Goal: Check status: Check status

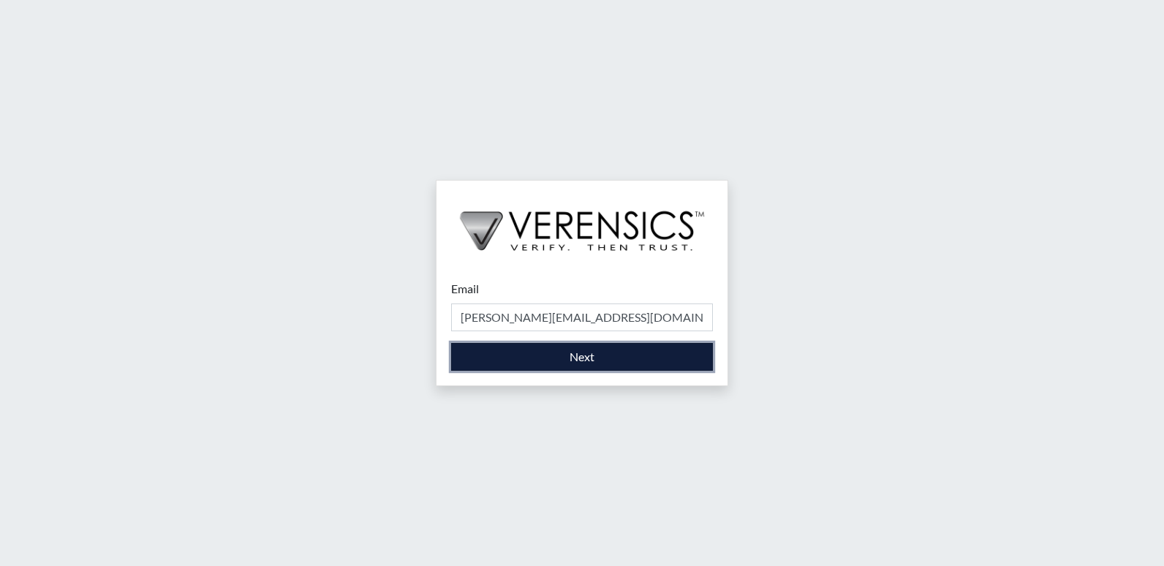
click at [554, 358] on button "Next" at bounding box center [582, 357] width 262 height 28
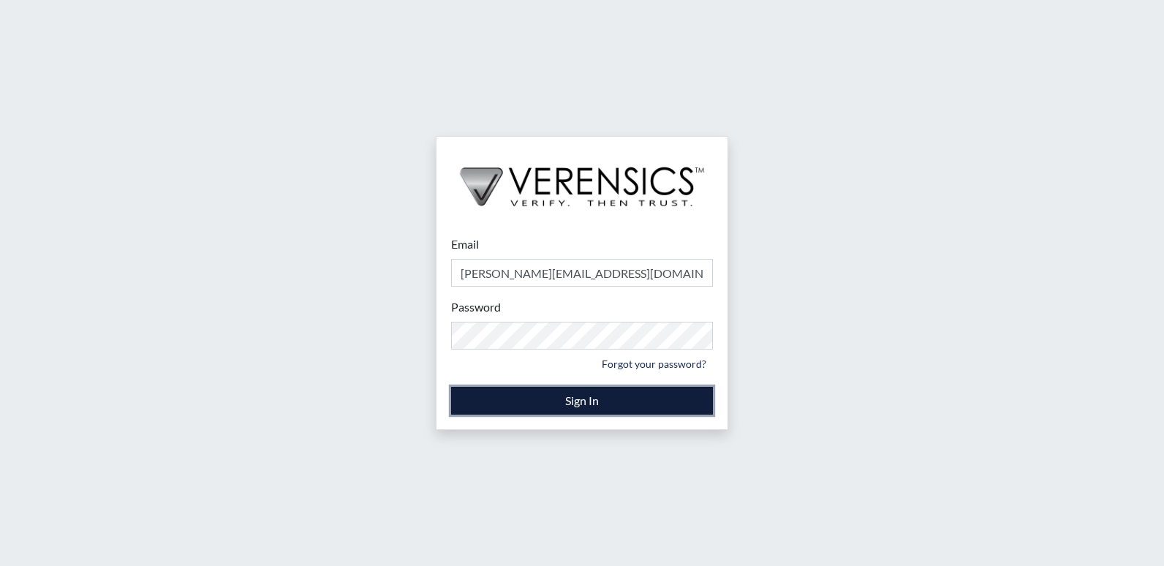
click at [588, 399] on button "Sign In" at bounding box center [582, 401] width 262 height 28
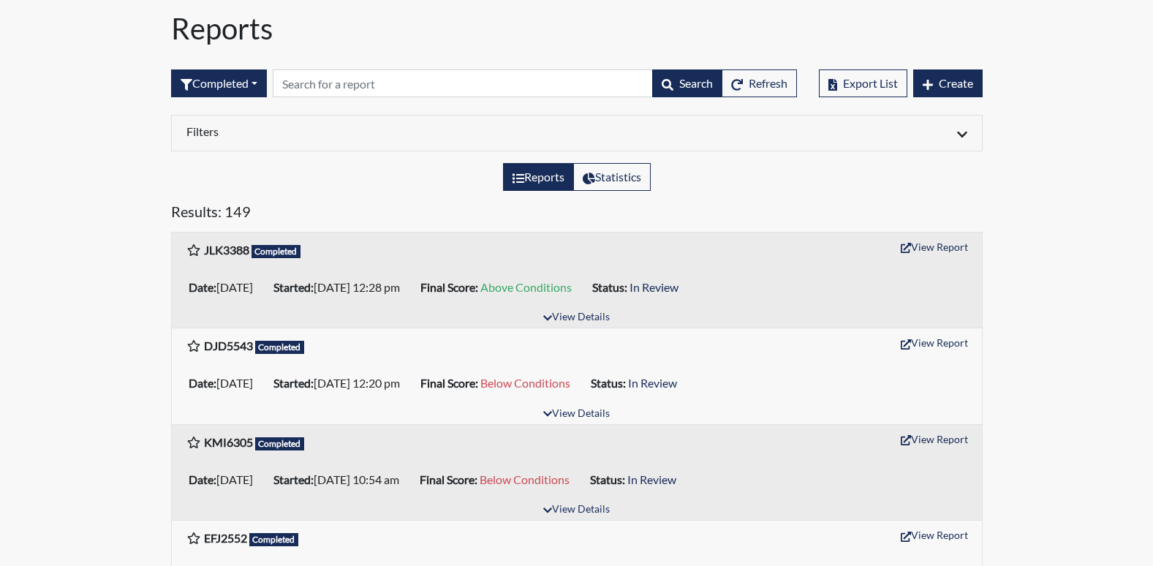
scroll to position [73, 0]
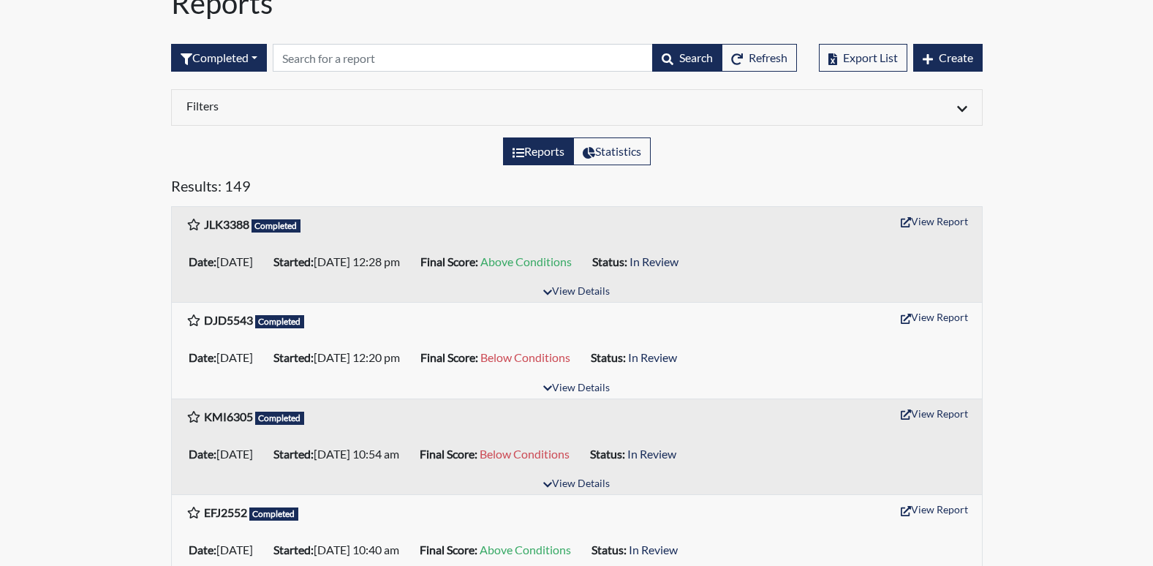
click at [535, 151] on label "Reports" at bounding box center [538, 152] width 71 height 28
click at [522, 151] on input "Reports" at bounding box center [518, 148] width 10 height 10
radio input "true"
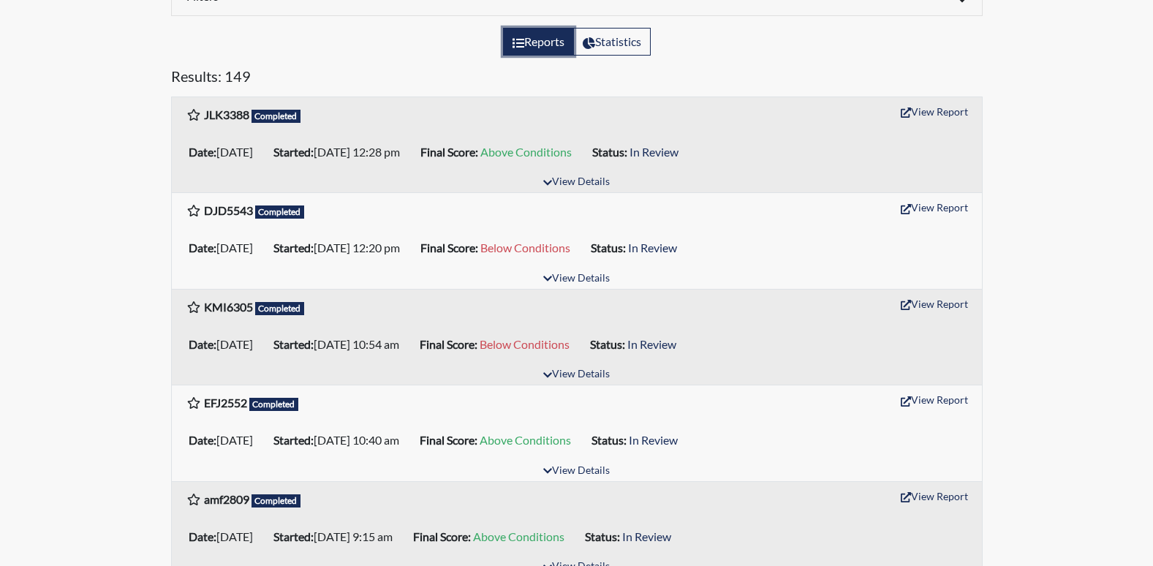
scroll to position [0, 0]
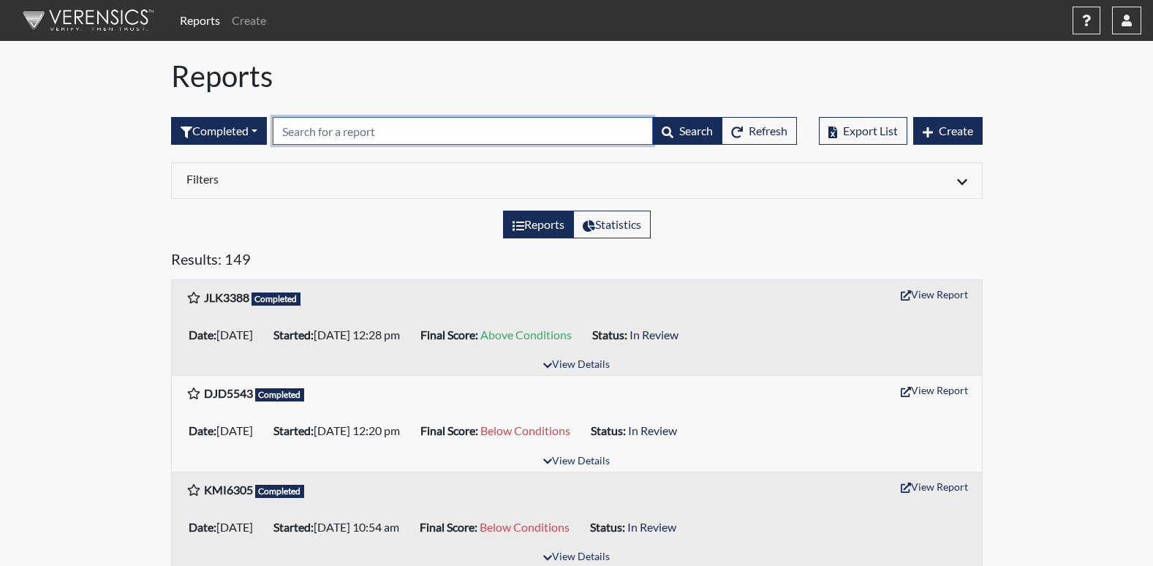
click at [404, 133] on input "text" at bounding box center [463, 131] width 380 height 28
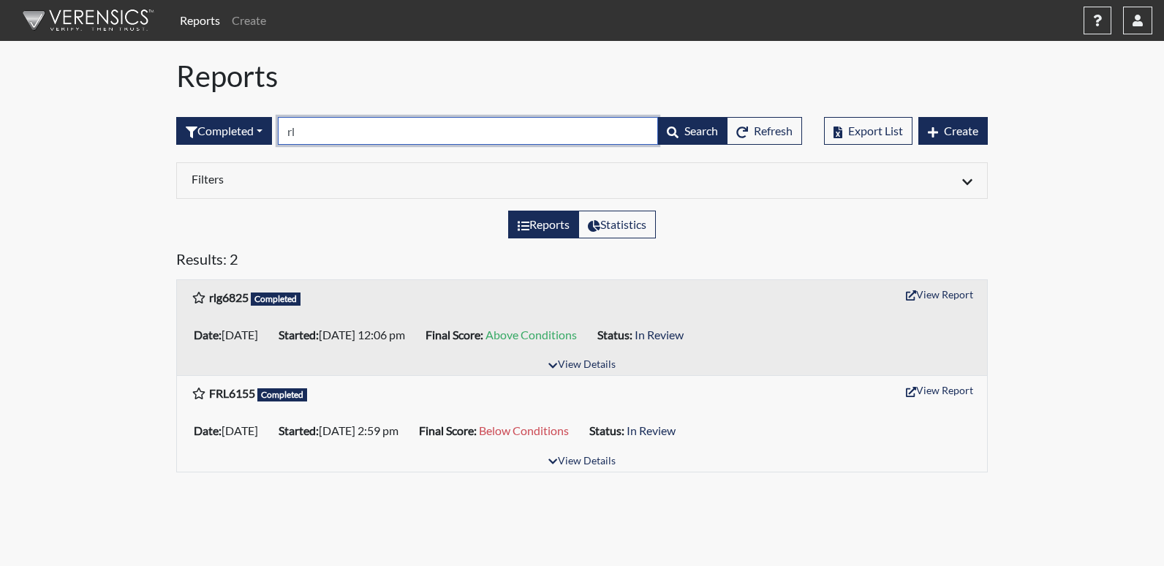
type input "r"
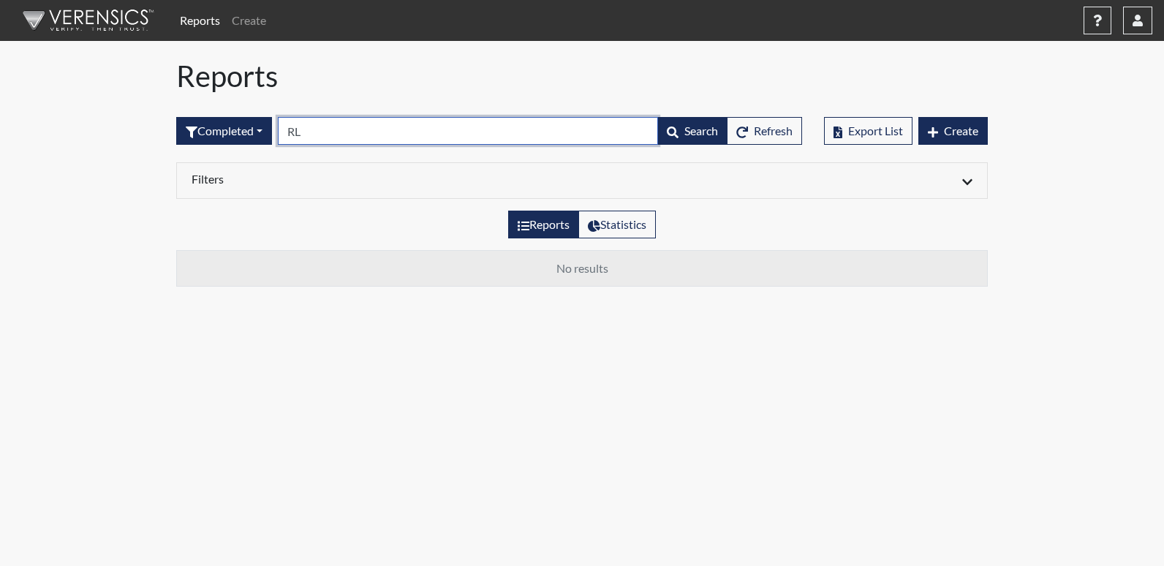
type input "R"
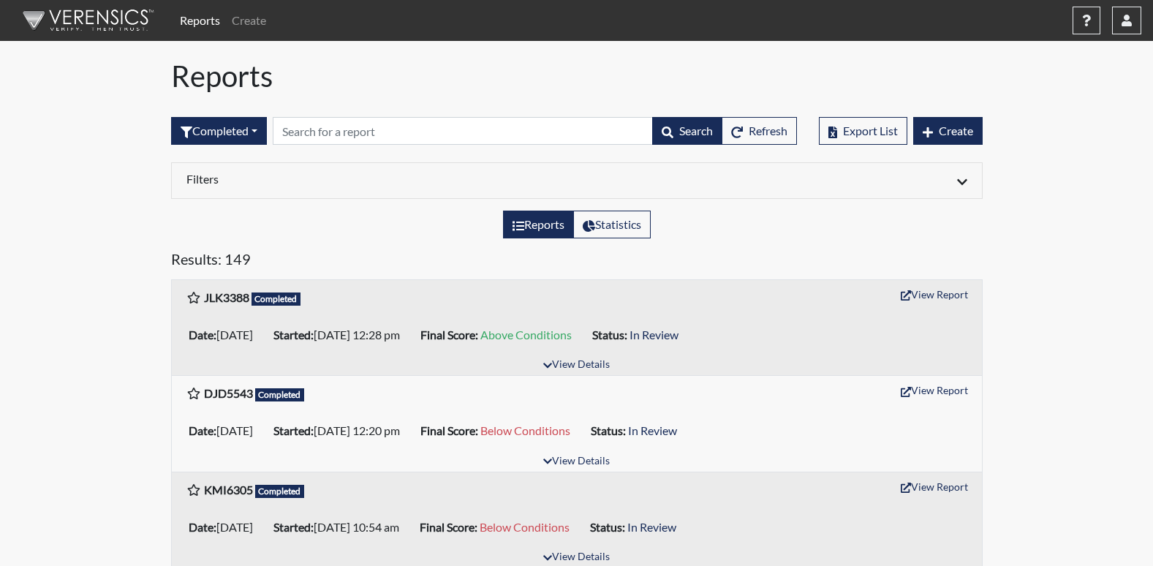
click at [522, 225] on label "Reports" at bounding box center [538, 225] width 71 height 28
click at [522, 225] on input "Reports" at bounding box center [518, 221] width 10 height 10
click at [513, 230] on icon at bounding box center [519, 226] width 12 height 10
click at [513, 225] on input "Reports" at bounding box center [518, 221] width 10 height 10
click at [263, 136] on button "Completed" at bounding box center [219, 131] width 96 height 28
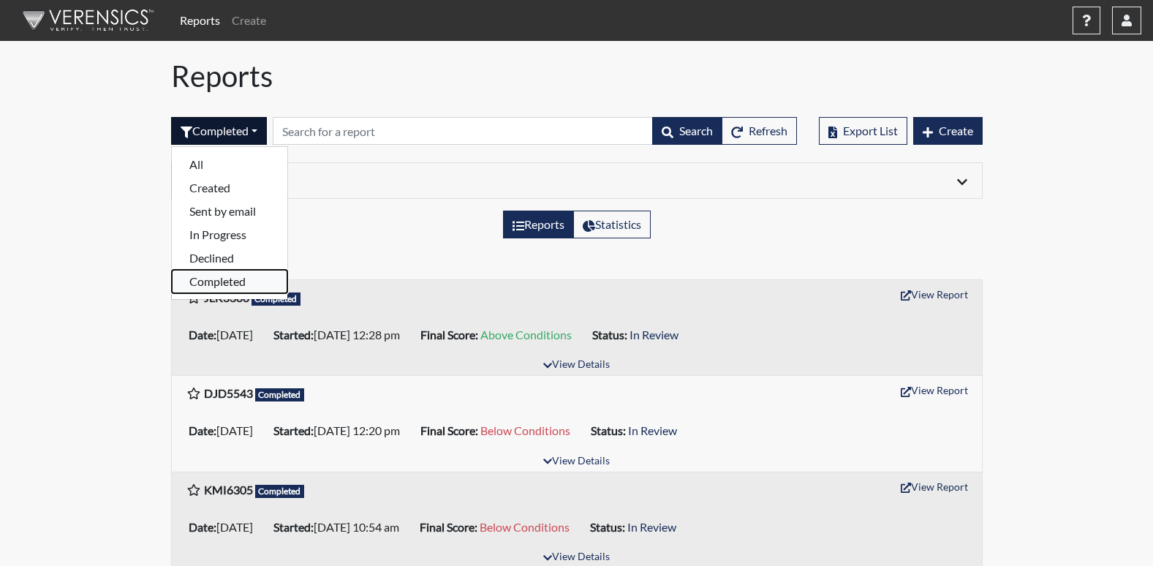
click at [205, 282] on button "Completed" at bounding box center [230, 281] width 116 height 23
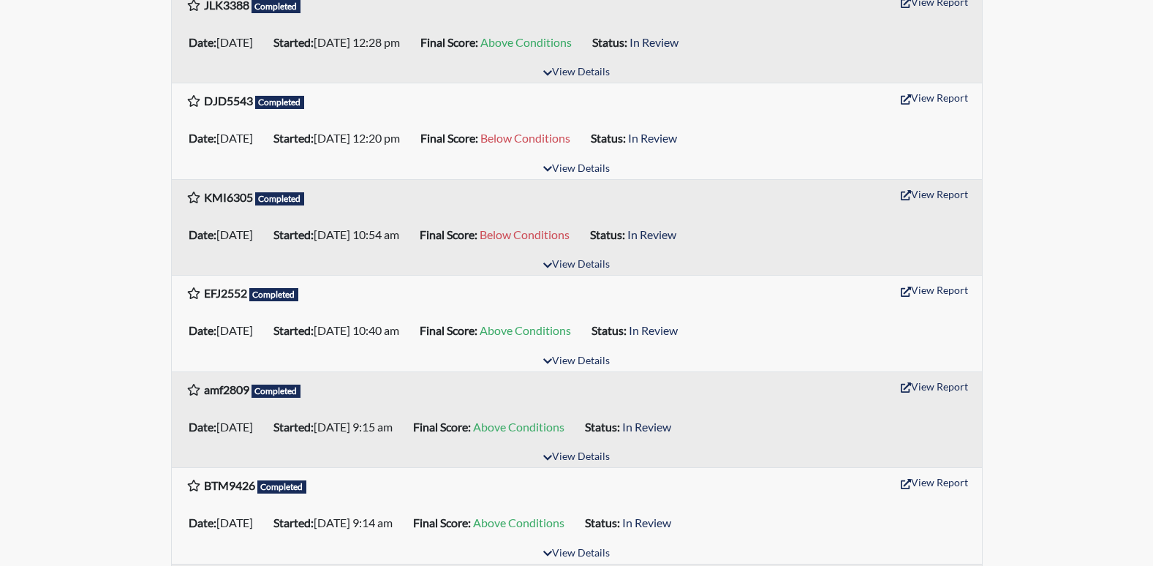
scroll to position [439, 0]
